Goal: Task Accomplishment & Management: Complete application form

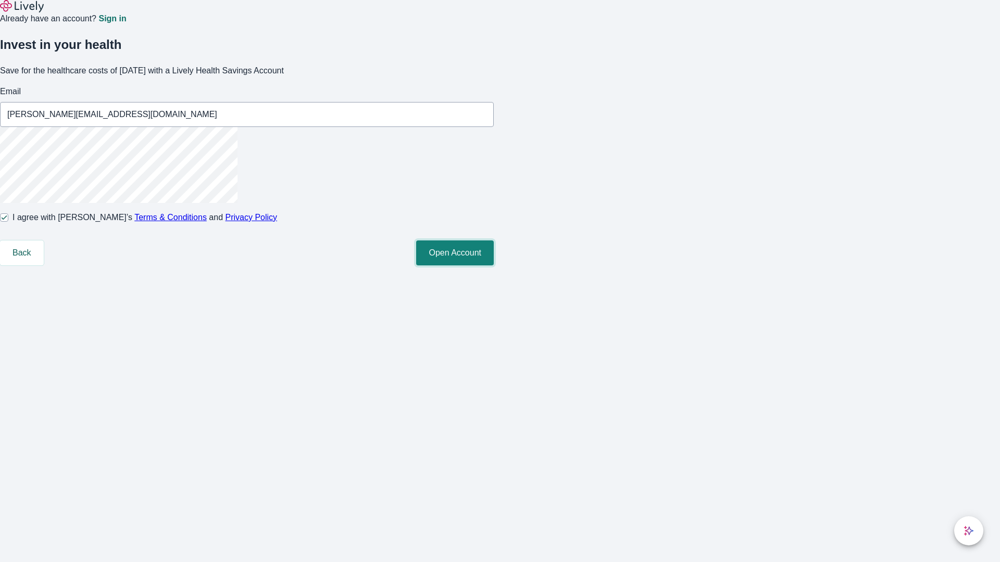
click at [494, 266] on button "Open Account" at bounding box center [455, 253] width 78 height 25
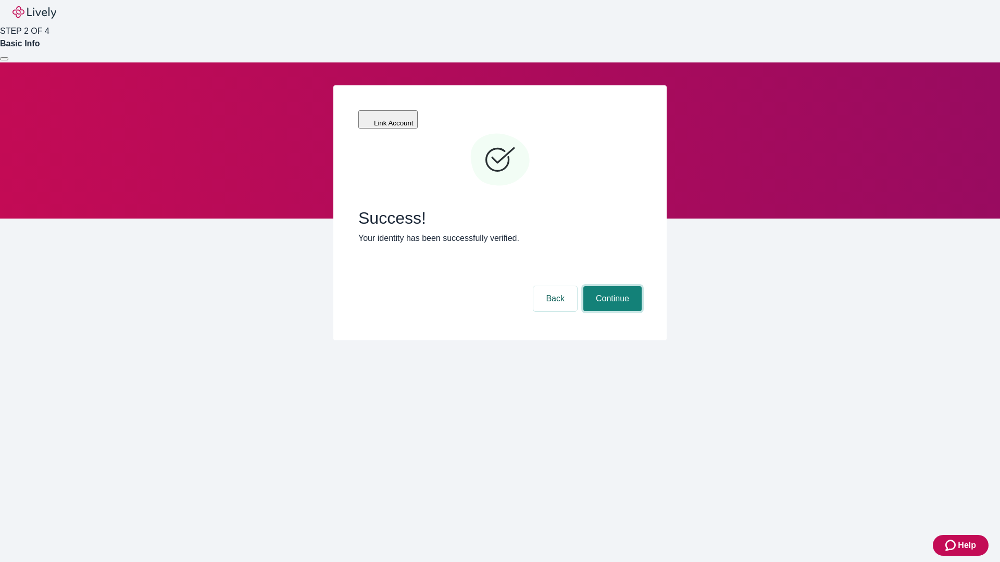
click at [611, 286] on button "Continue" at bounding box center [612, 298] width 58 height 25
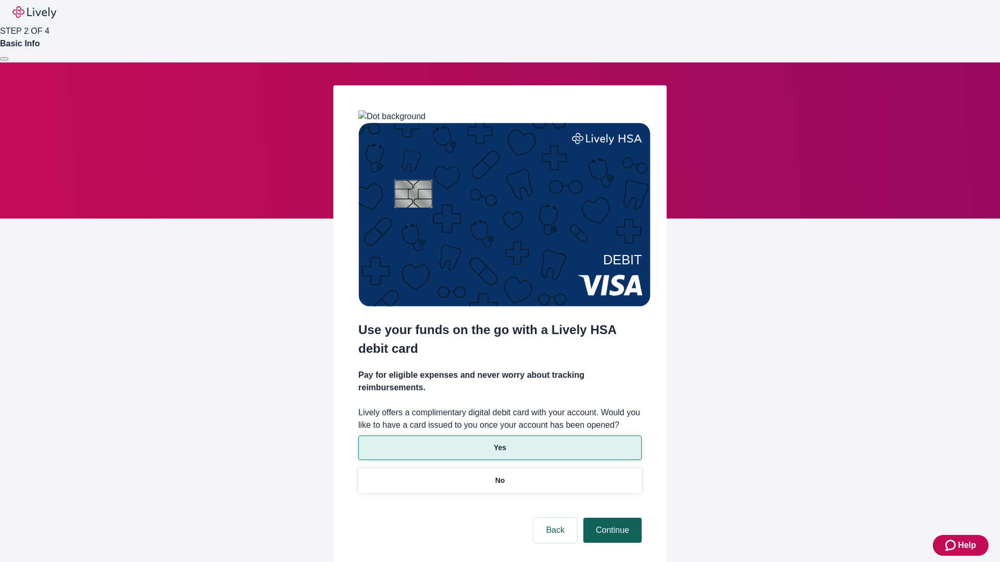
click at [499, 443] on p "Yes" at bounding box center [500, 448] width 12 height 11
click at [611, 518] on button "Continue" at bounding box center [612, 530] width 58 height 25
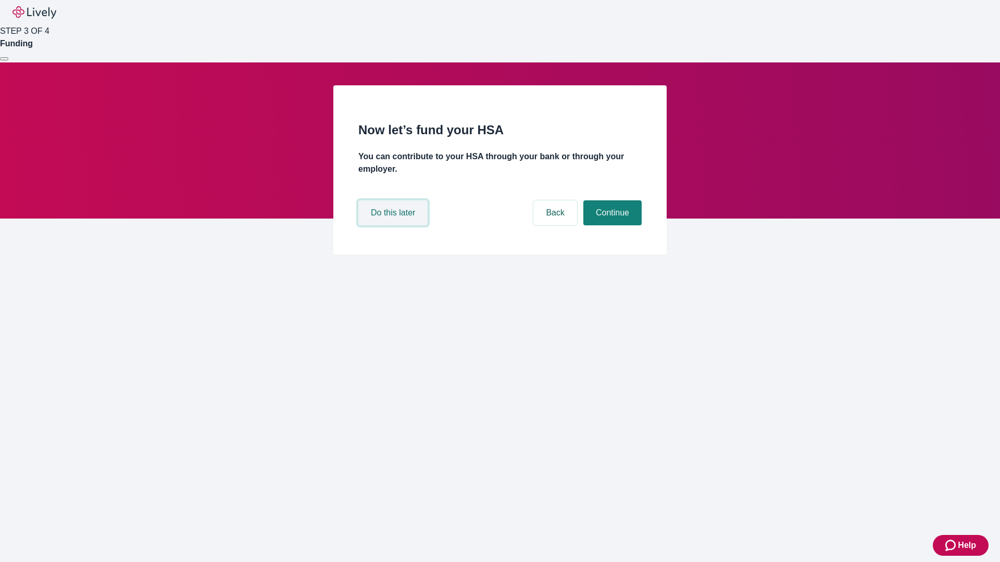
click at [394, 226] on button "Do this later" at bounding box center [392, 213] width 69 height 25
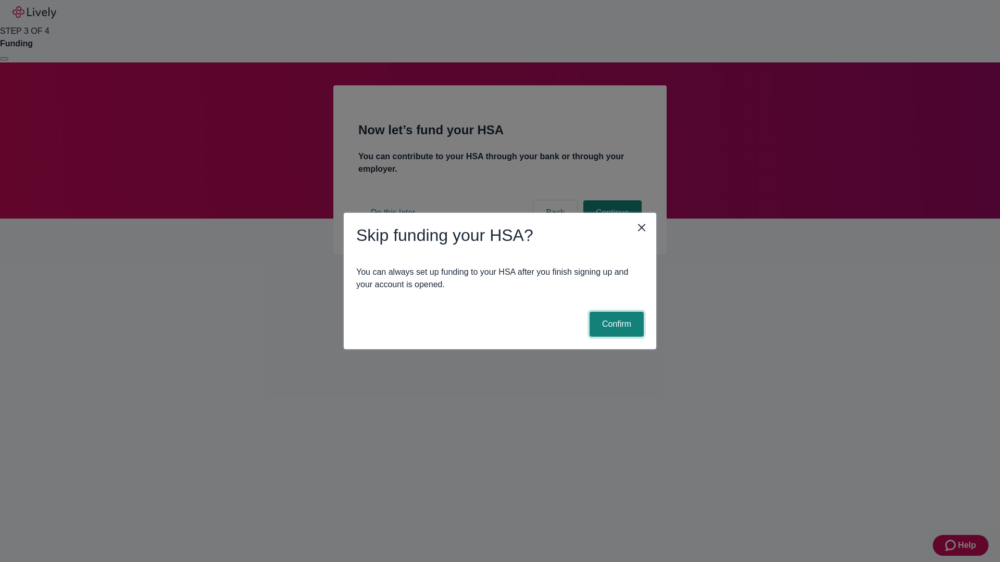
click at [615, 324] on button "Confirm" at bounding box center [617, 324] width 54 height 25
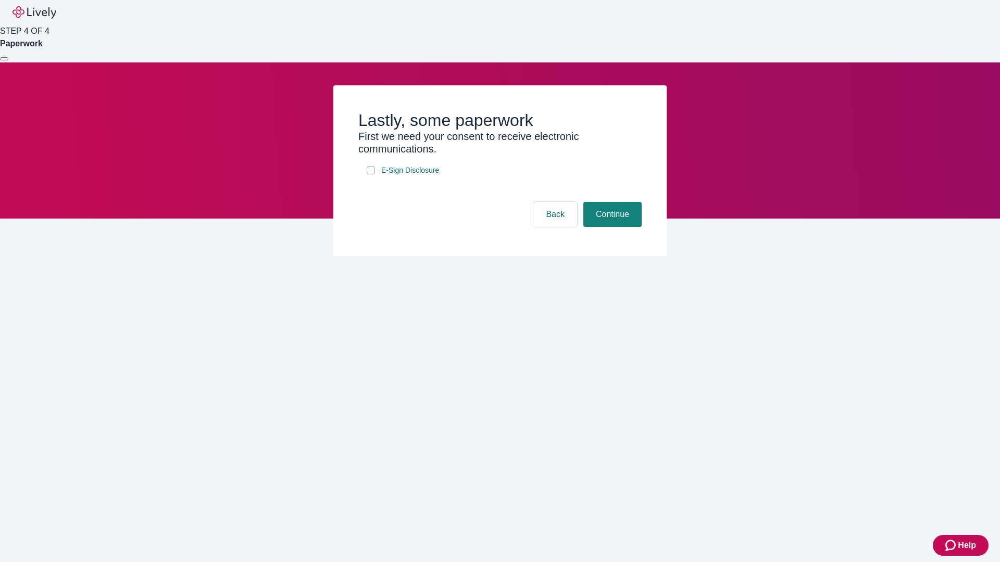
click at [371, 174] on input "E-Sign Disclosure" at bounding box center [371, 170] width 8 height 8
checkbox input "true"
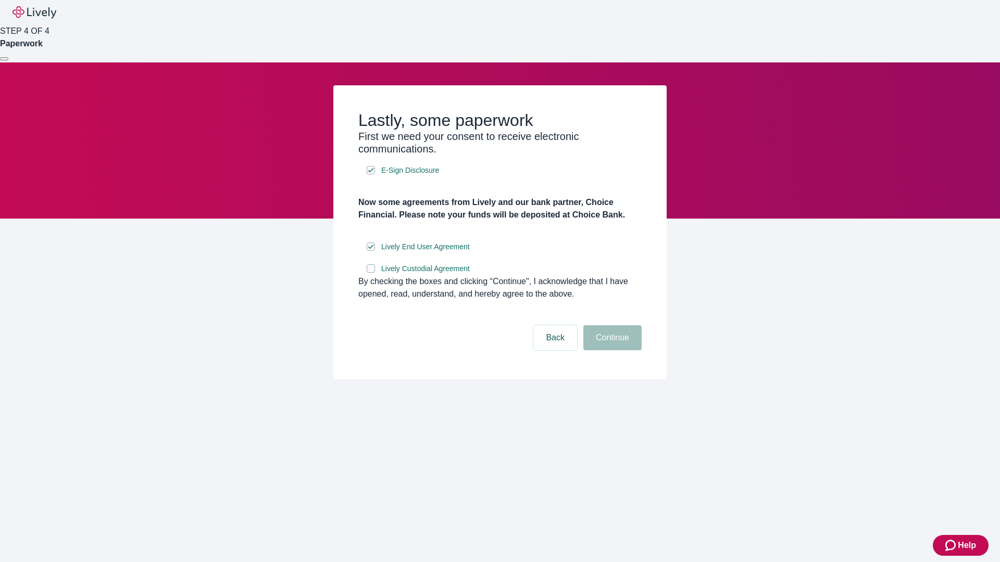
click at [371, 273] on input "Lively Custodial Agreement" at bounding box center [371, 269] width 8 height 8
checkbox input "true"
click at [611, 350] on button "Continue" at bounding box center [612, 338] width 58 height 25
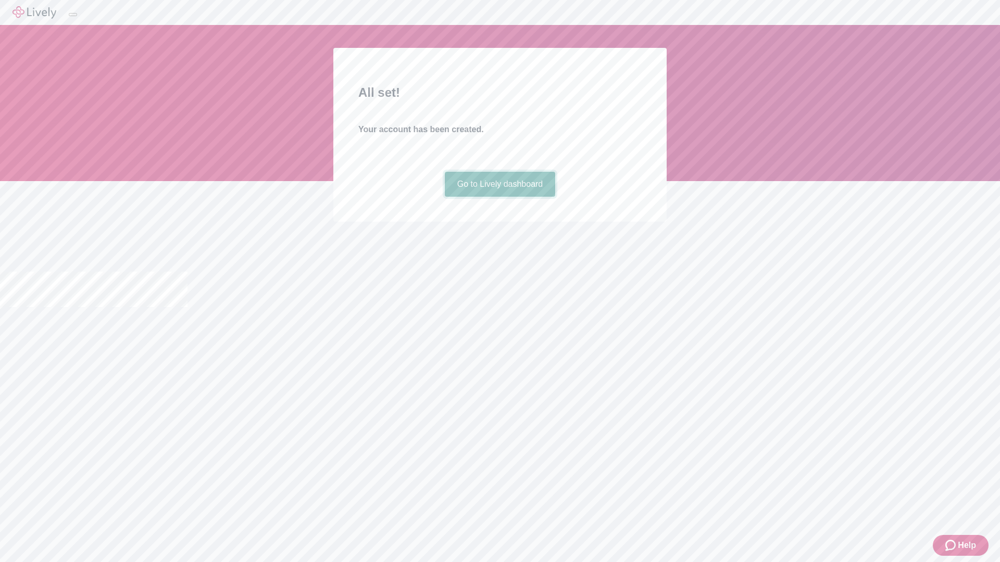
click at [499, 197] on link "Go to Lively dashboard" at bounding box center [500, 184] width 111 height 25
